Goal: Obtain resource: Download file/media

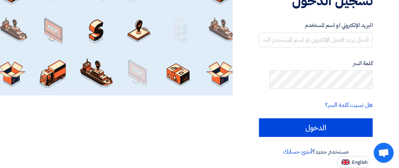
scroll to position [111, 0]
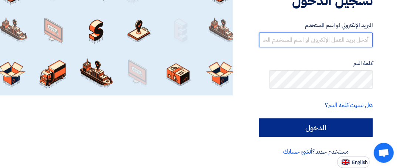
type input "[EMAIL_ADDRESS][DOMAIN_NAME]"
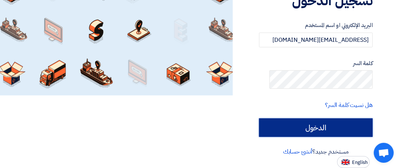
click at [302, 137] on input "الدخول" at bounding box center [316, 127] width 114 height 18
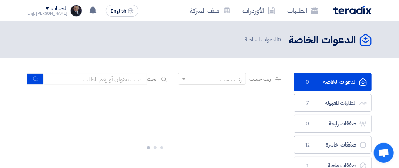
scroll to position [37, 0]
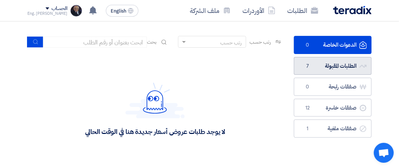
click at [312, 70] on span "7" at bounding box center [307, 66] width 9 height 7
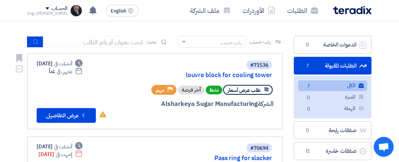
scroll to position [74, -12]
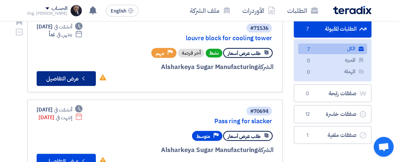
click at [49, 86] on button "Check details عرض التفاصيل" at bounding box center [66, 78] width 59 height 15
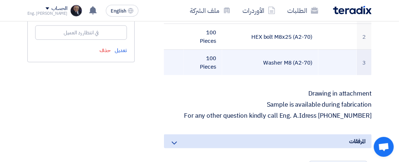
scroll to position [259, 0]
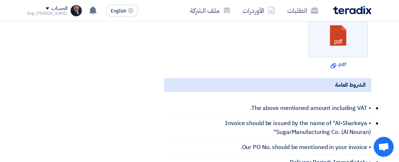
scroll to position [518, 0]
